Goal: Information Seeking & Learning: Find specific fact

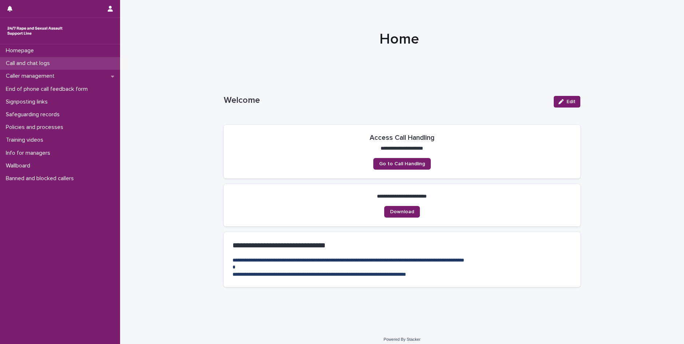
click at [31, 60] on p "Call and chat logs" at bounding box center [29, 63] width 53 height 7
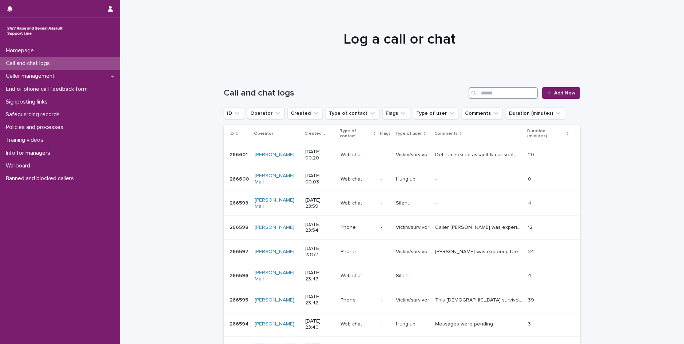
drag, startPoint x: 494, startPoint y: 98, endPoint x: 492, endPoint y: 93, distance: 5.5
click at [494, 98] on input "Search" at bounding box center [503, 93] width 69 height 12
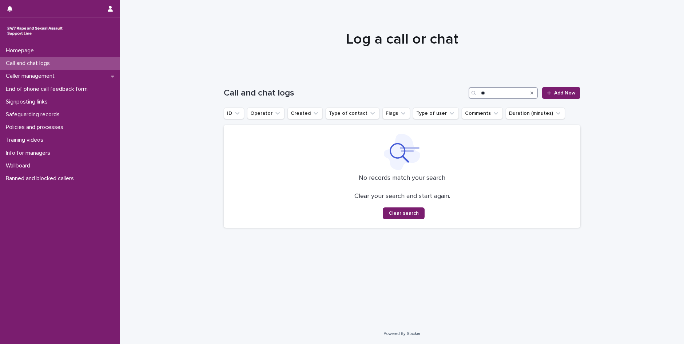
type input "*"
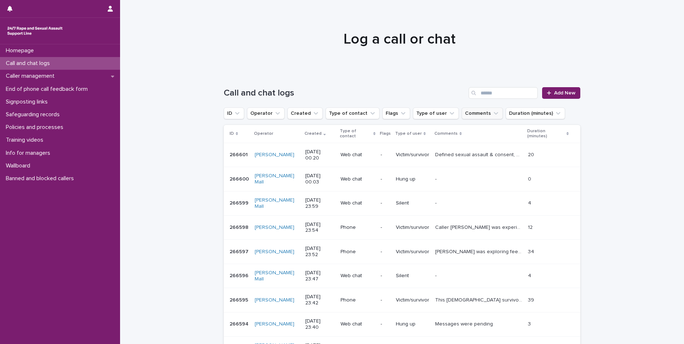
click at [494, 113] on icon "Comments" at bounding box center [496, 113] width 4 height 3
click at [466, 146] on input at bounding box center [501, 146] width 92 height 12
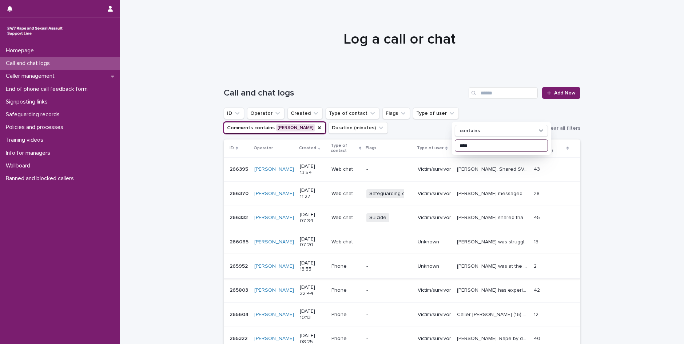
scroll to position [36, 0]
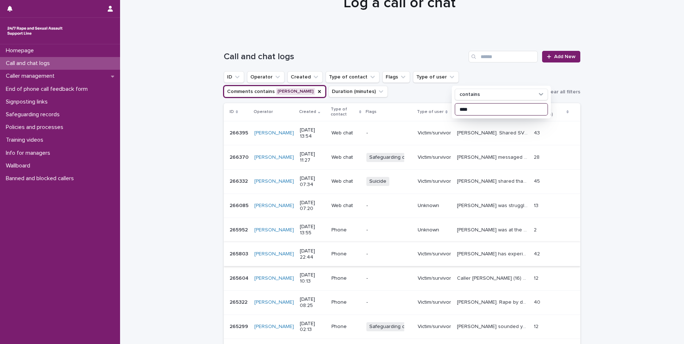
type input "****"
click at [492, 254] on p "[PERSON_NAME] has experienced sexual violence from different perpetrators histo…" at bounding box center [493, 254] width 72 height 8
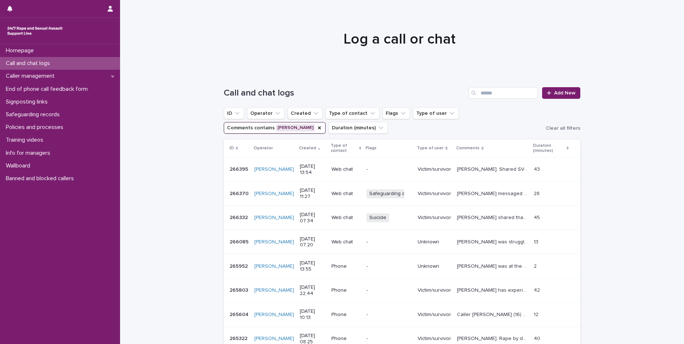
click at [226, 65] on div at bounding box center [399, 36] width 558 height 73
